Goal: Transaction & Acquisition: Purchase product/service

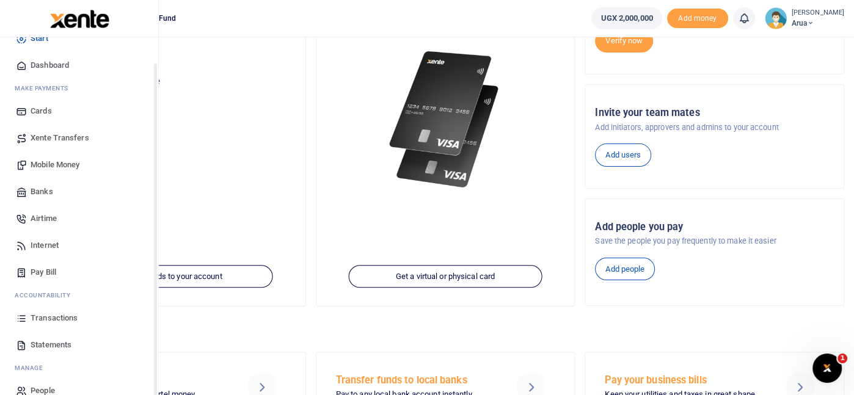
scroll to position [40, 0]
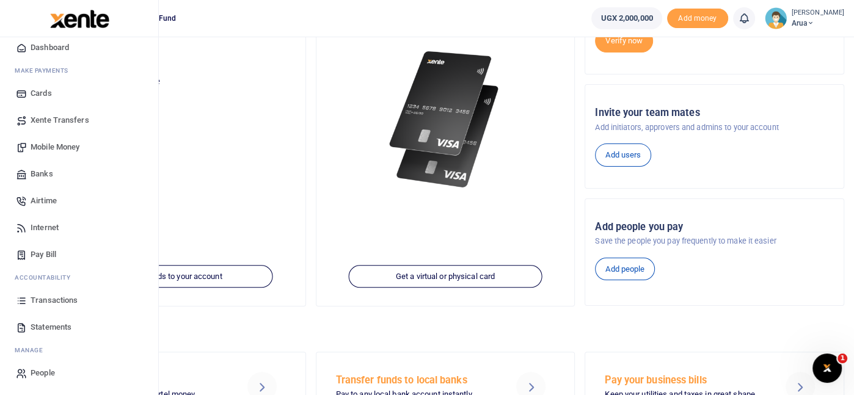
click at [60, 296] on span "Transactions" at bounding box center [54, 300] width 47 height 12
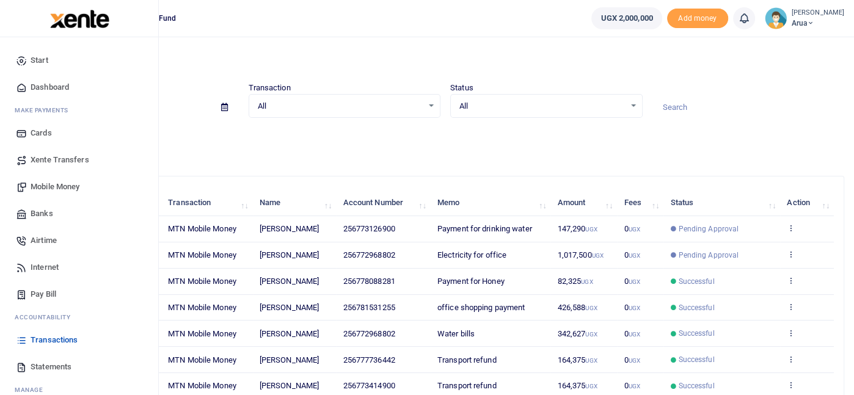
click at [56, 186] on span "Mobile Money" at bounding box center [55, 187] width 49 height 12
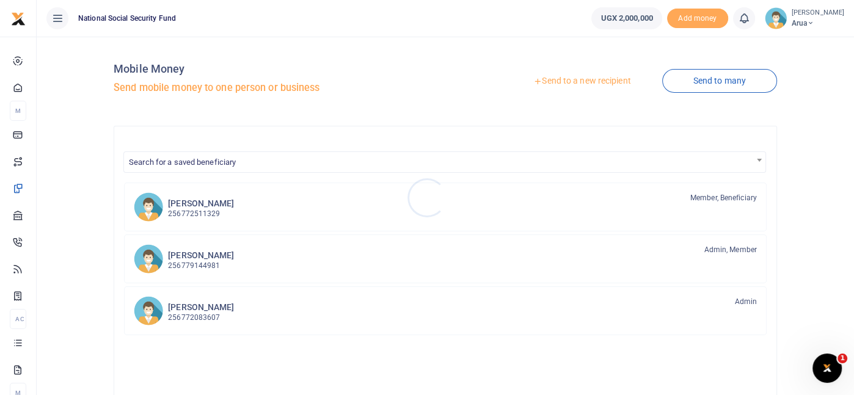
click at [709, 81] on div at bounding box center [427, 197] width 854 height 395
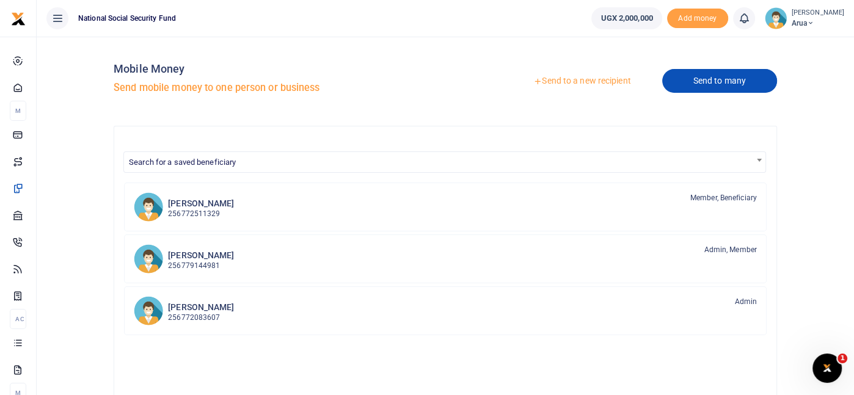
click at [709, 81] on link "Send to many" at bounding box center [719, 81] width 115 height 24
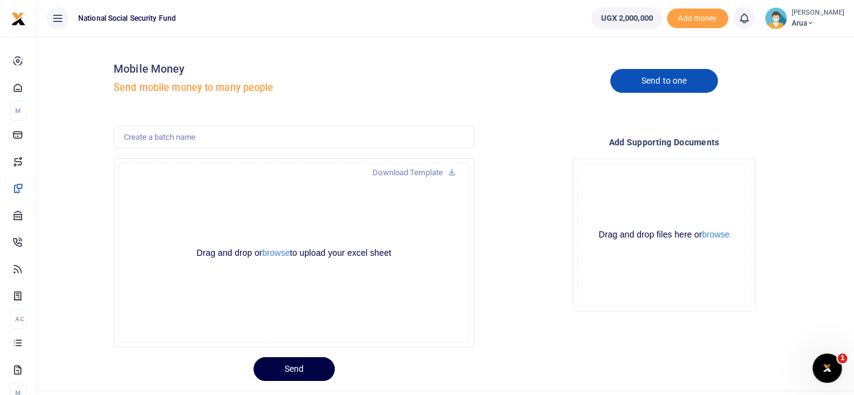
click at [681, 78] on link "Send to one" at bounding box center [663, 81] width 107 height 24
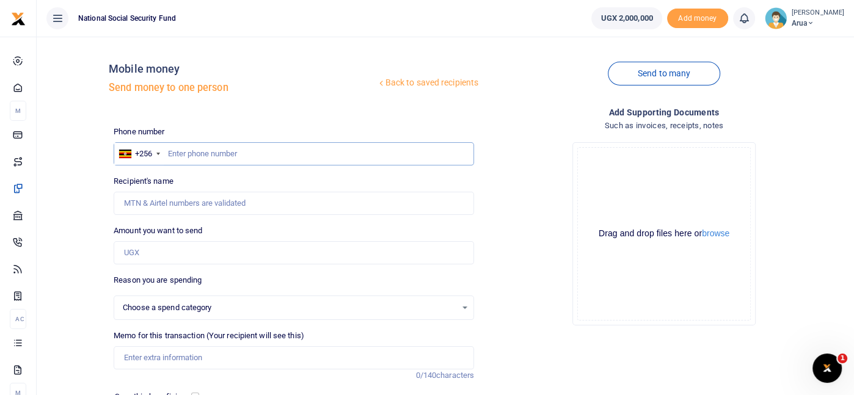
click at [205, 150] on input "text" at bounding box center [294, 153] width 360 height 23
select select
type input "772122438"
type input "Evelyn Draru"
type input "772122438"
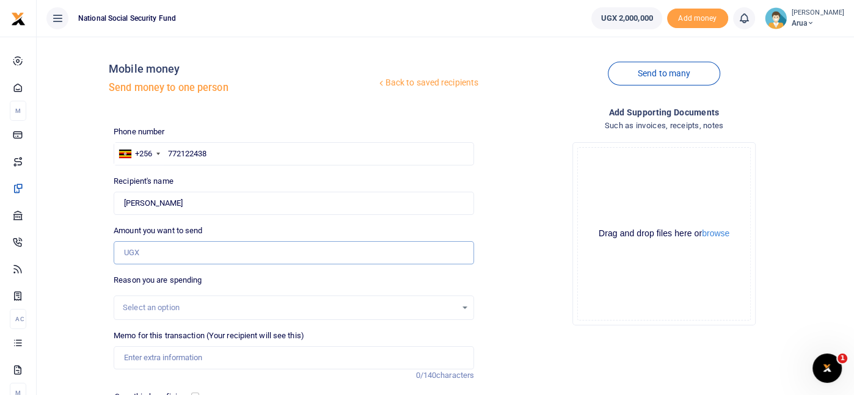
click at [167, 249] on input "Amount you want to send" at bounding box center [294, 252] width 360 height 23
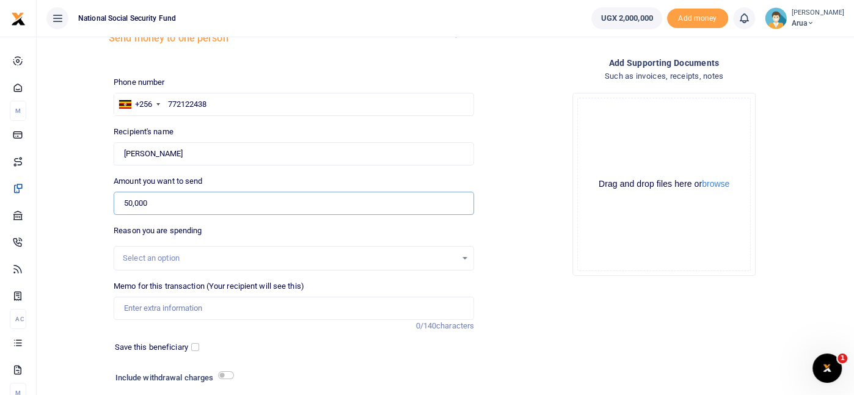
scroll to position [132, 0]
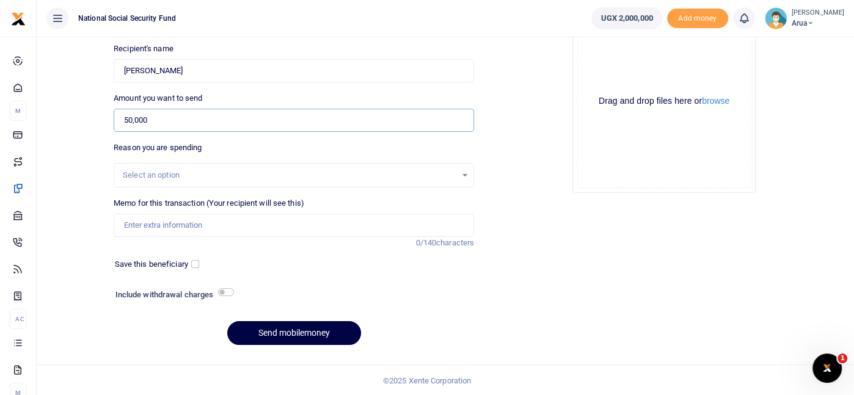
type input "50,000"
click at [165, 173] on div "Select an option" at bounding box center [289, 175] width 333 height 12
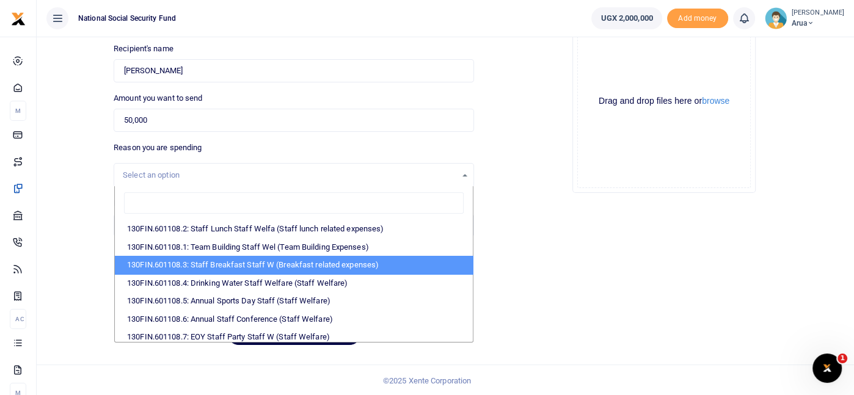
click at [227, 256] on li "130FIN.601108.3: Staff Breakfast Staff W (Breakfast related expenses)" at bounding box center [294, 265] width 358 height 18
select select "109"
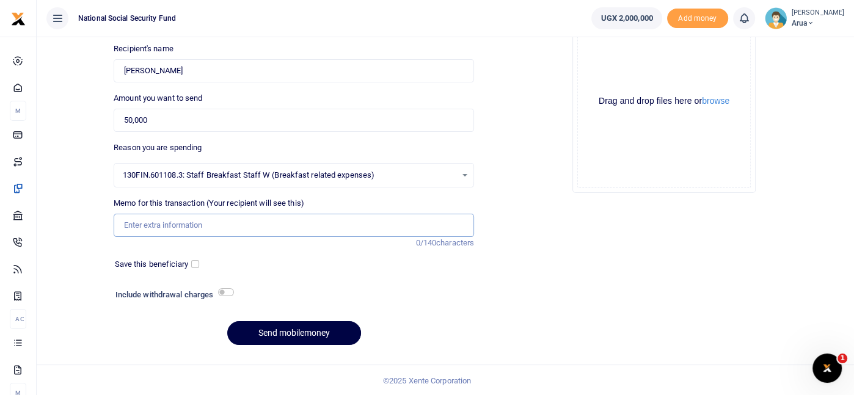
click at [231, 224] on input "Memo for this transaction (Your recipient will see this)" at bounding box center [294, 225] width 360 height 23
type input "staff breakfast"
click at [227, 291] on input "checkbox" at bounding box center [226, 292] width 16 height 8
checkbox input "true"
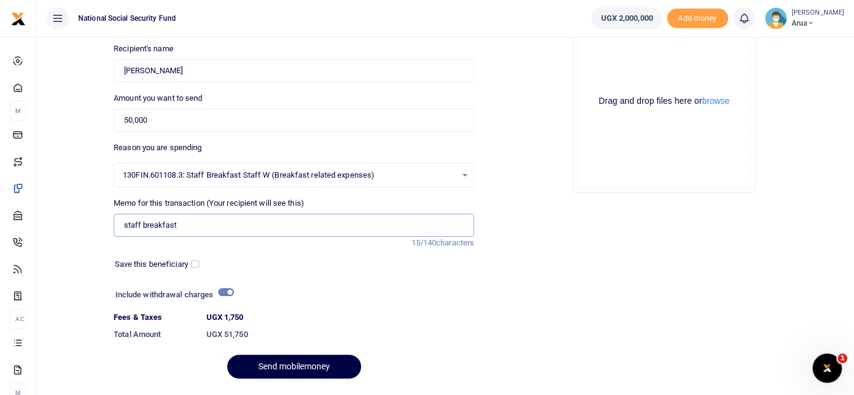
click at [142, 221] on input "staff breakfast" at bounding box center [294, 225] width 360 height 23
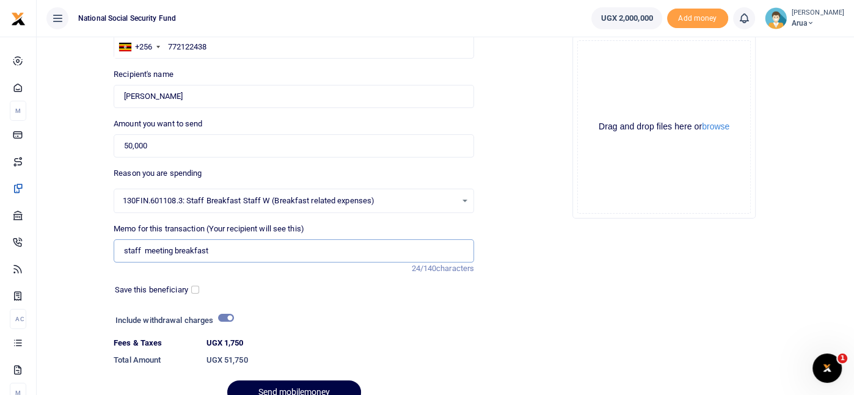
scroll to position [167, 0]
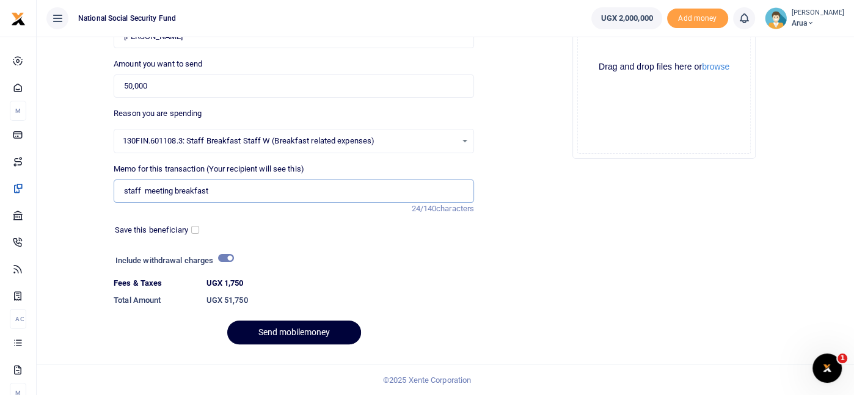
type input "staff meeting breakfast"
click at [314, 332] on button "Send mobilemoney" at bounding box center [294, 333] width 134 height 24
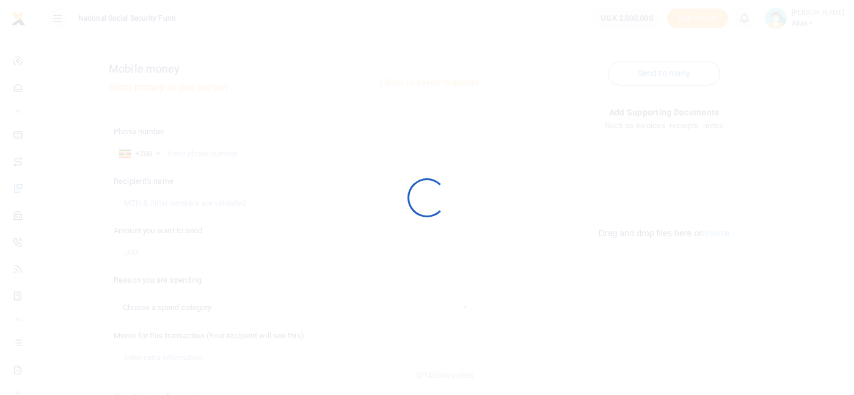
scroll to position [132, 0]
select select
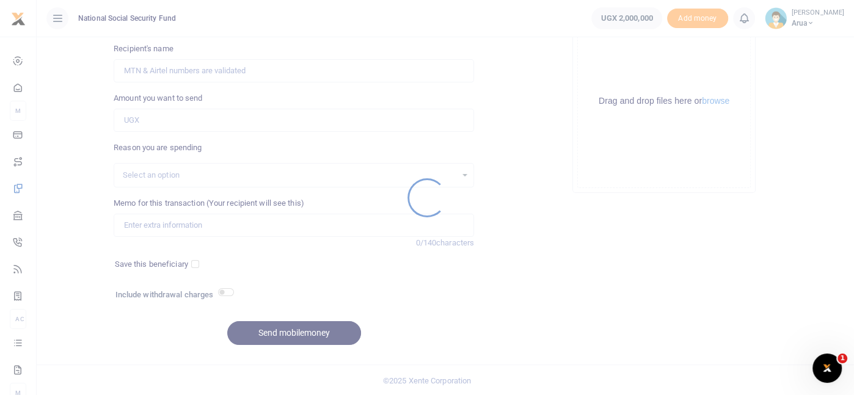
scroll to position [0, 0]
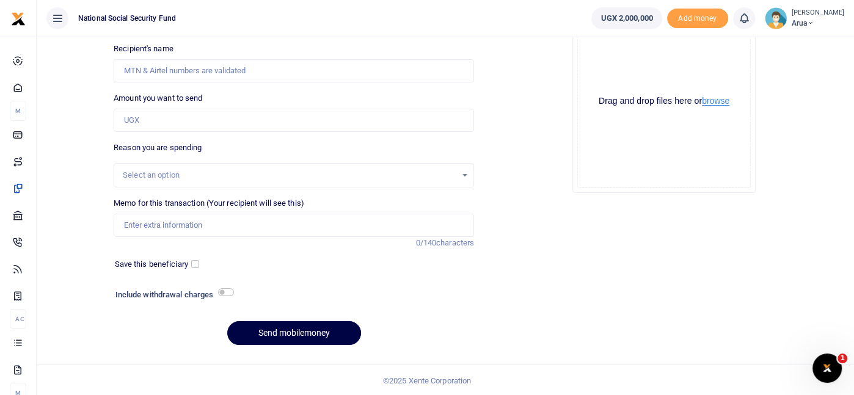
click at [728, 96] on button "browse" at bounding box center [715, 100] width 27 height 9
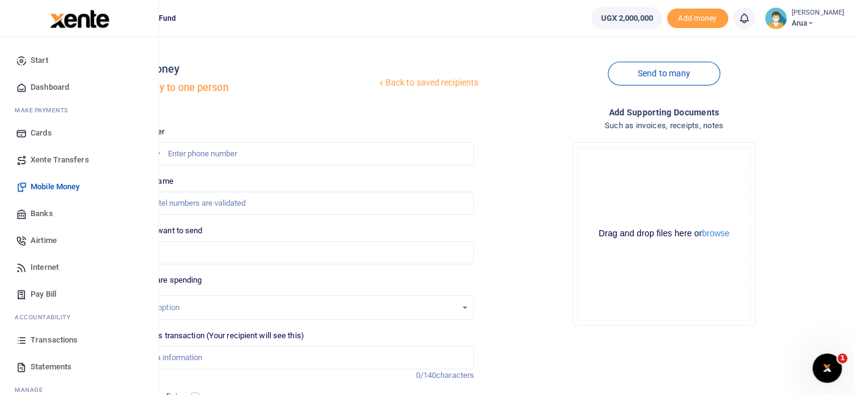
click at [73, 153] on link "Xente Transfers" at bounding box center [79, 160] width 139 height 27
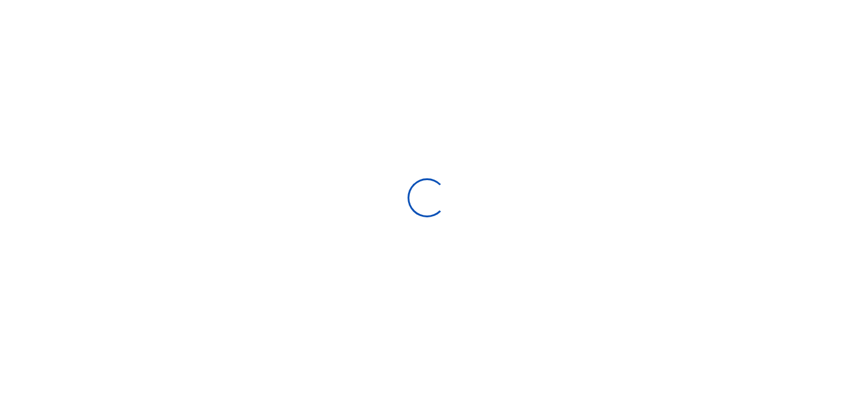
select select
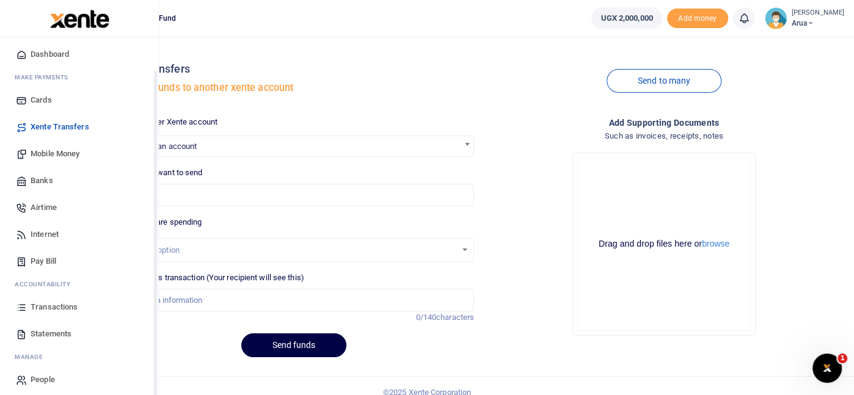
scroll to position [40, 0]
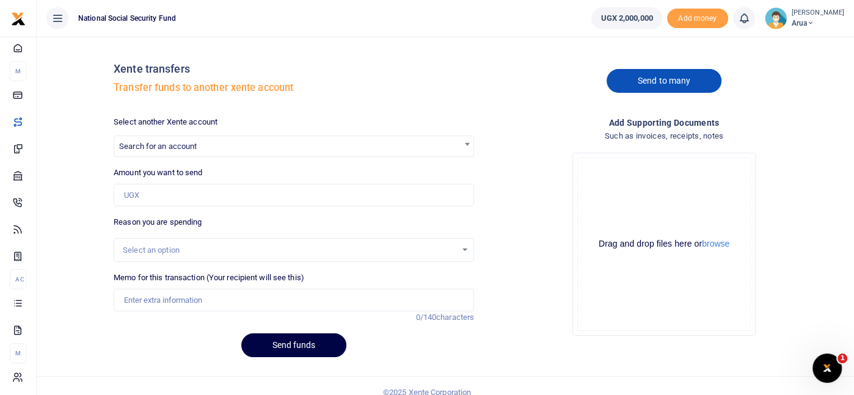
click at [658, 81] on link "Send to many" at bounding box center [663, 81] width 115 height 24
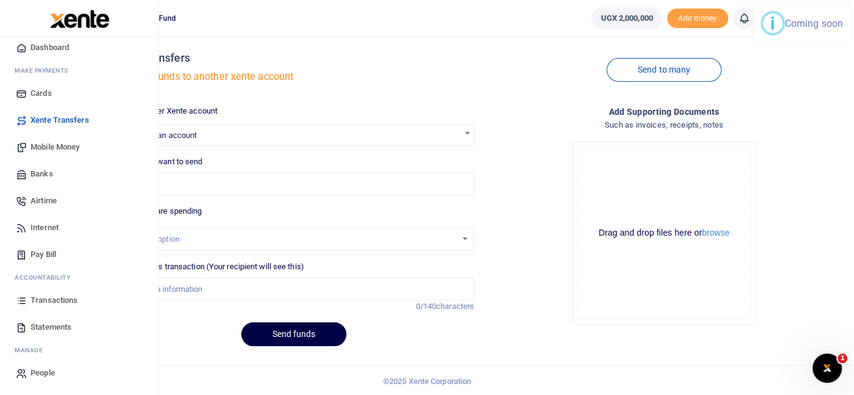
scroll to position [12, 0]
click at [54, 303] on span "Transactions" at bounding box center [54, 300] width 47 height 12
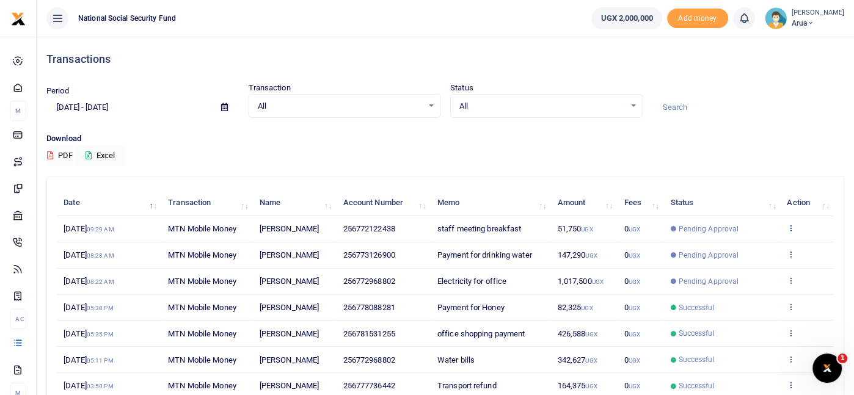
click at [790, 231] on icon at bounding box center [790, 227] width 8 height 9
click at [753, 248] on link "View details" at bounding box center [746, 248] width 96 height 17
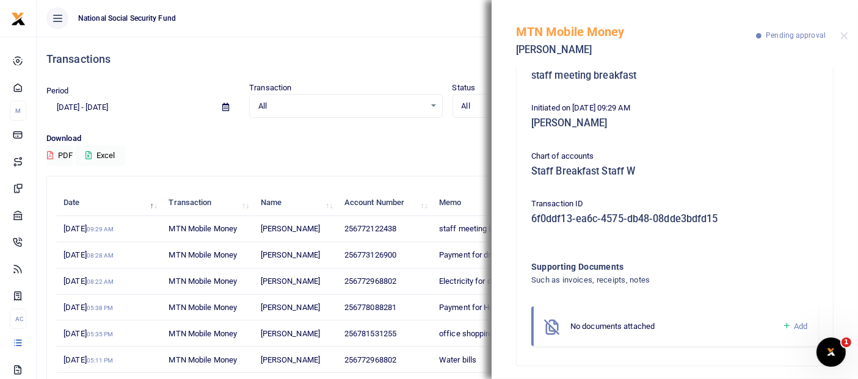
scroll to position [180, 0]
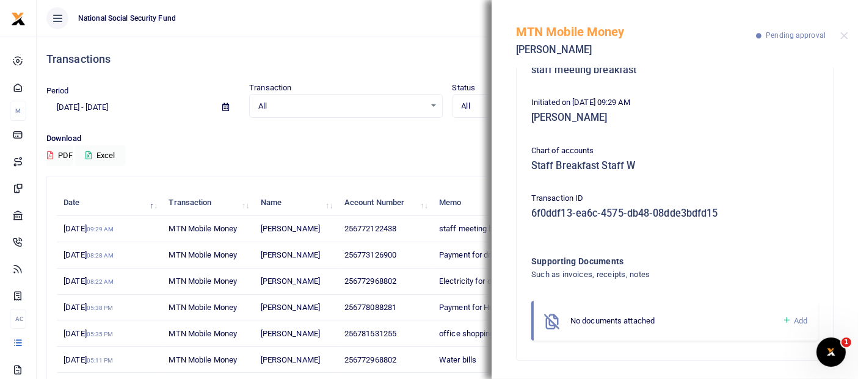
click at [794, 321] on span "Add" at bounding box center [800, 320] width 13 height 9
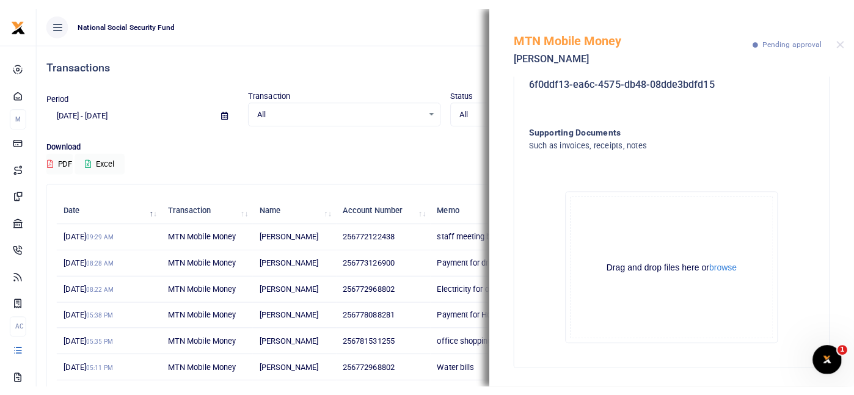
scroll to position [318, 0]
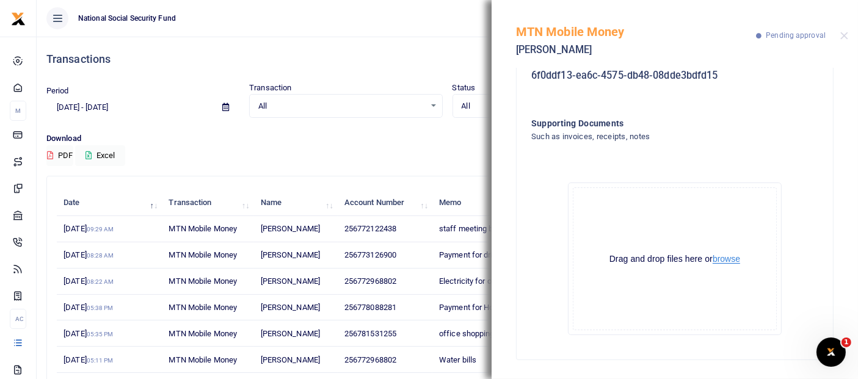
click at [722, 259] on button "browse" at bounding box center [726, 259] width 27 height 9
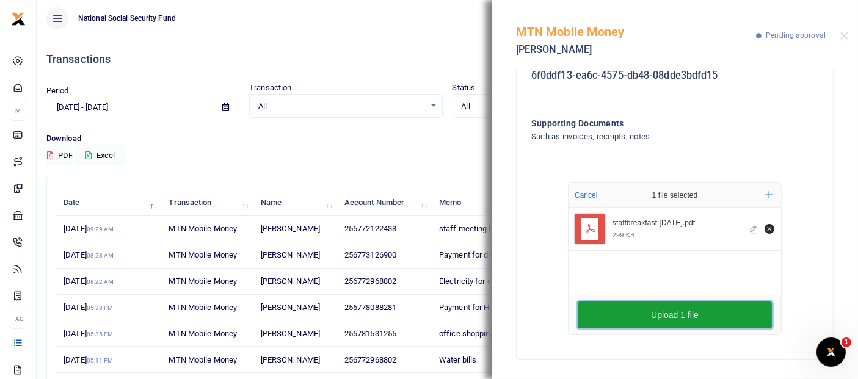
click at [675, 313] on button "Upload 1 file" at bounding box center [675, 315] width 194 height 27
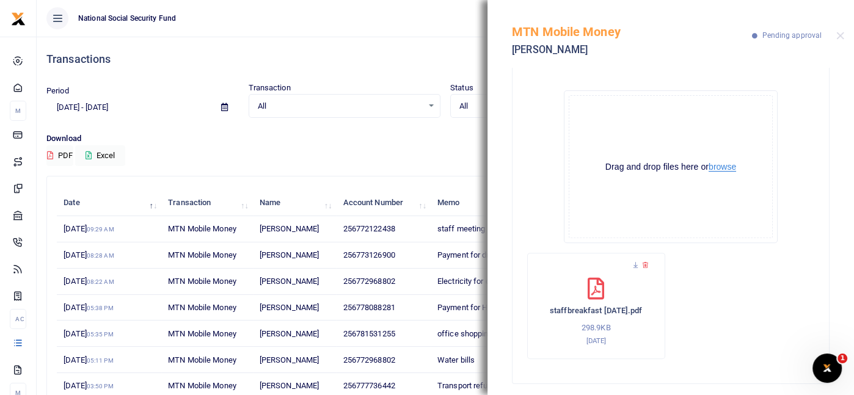
scroll to position [418, 0]
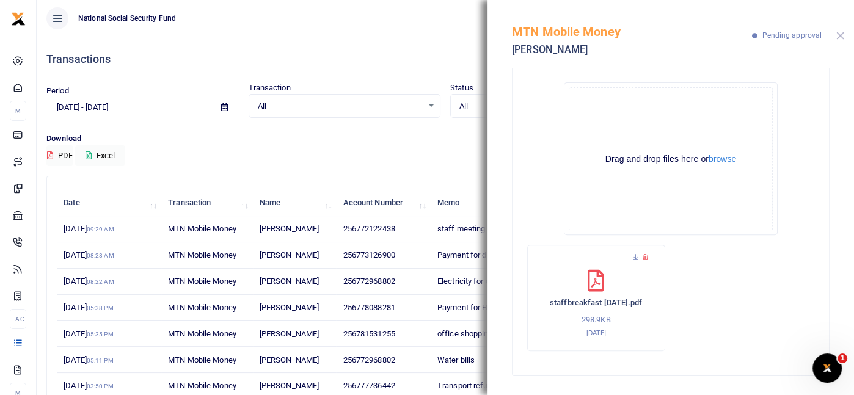
click at [839, 37] on button "Close" at bounding box center [840, 36] width 8 height 8
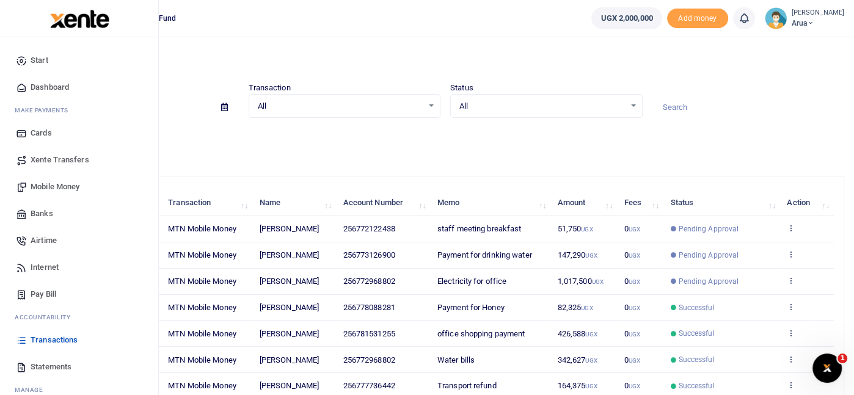
click at [60, 192] on link "Mobile Money" at bounding box center [79, 186] width 139 height 27
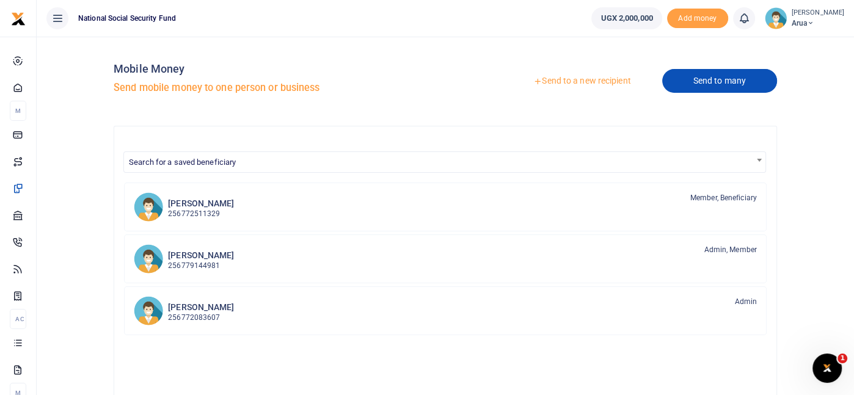
click at [725, 84] on link "Send to many" at bounding box center [719, 81] width 115 height 24
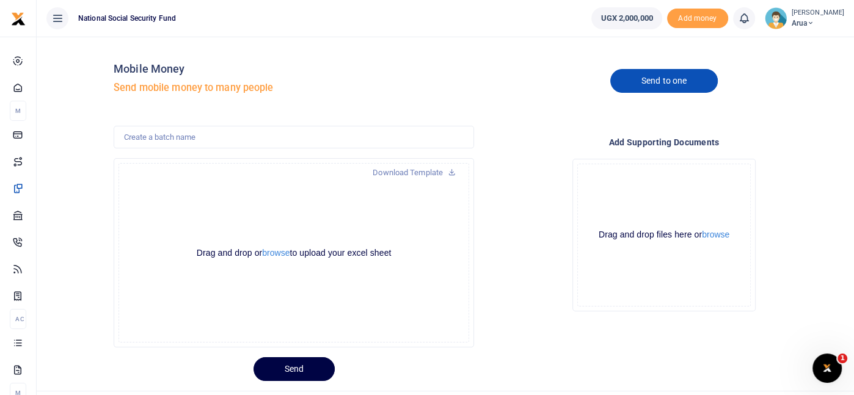
click at [671, 76] on link "Send to one" at bounding box center [663, 81] width 107 height 24
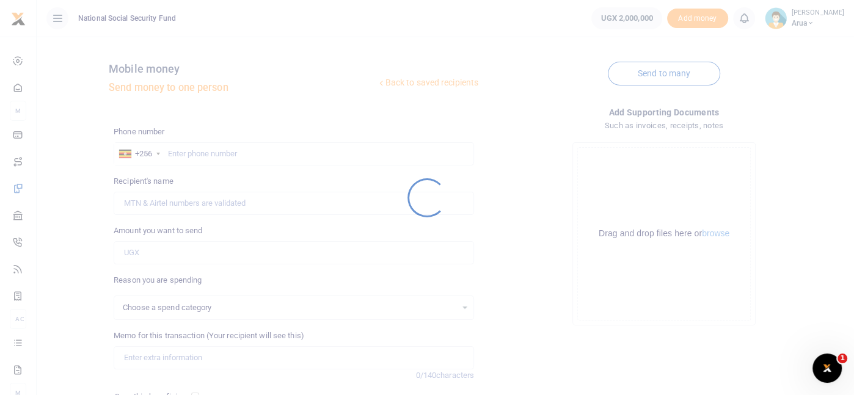
select select
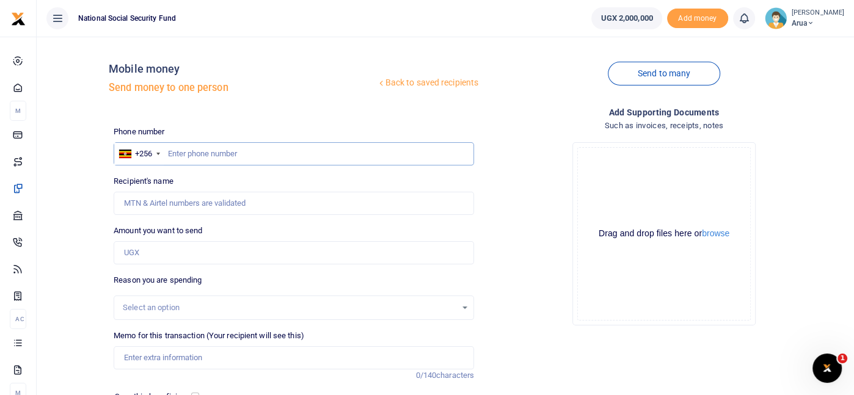
click at [173, 151] on input "text" at bounding box center [294, 153] width 360 height 23
type input "78266592"
click at [450, 208] on input "Recipient's name" at bounding box center [294, 203] width 360 height 23
click at [321, 138] on div "Phone number +256 Uganda +256 78266592 Phone is required." at bounding box center [294, 146] width 360 height 40
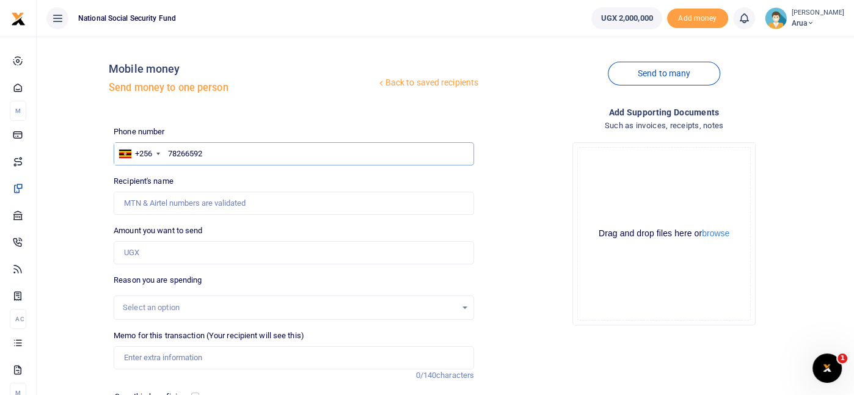
click at [322, 147] on input "78266592" at bounding box center [294, 153] width 360 height 23
click at [215, 252] on input "Amount you want to send" at bounding box center [294, 252] width 360 height 23
click at [189, 261] on input "Amount you want to send" at bounding box center [294, 252] width 360 height 23
click at [175, 266] on div "Phone number +256 Uganda +256 78266592 Phone is required. Recipient's name Name…" at bounding box center [294, 307] width 370 height 362
click at [164, 249] on input "Amount you want to send" at bounding box center [294, 252] width 360 height 23
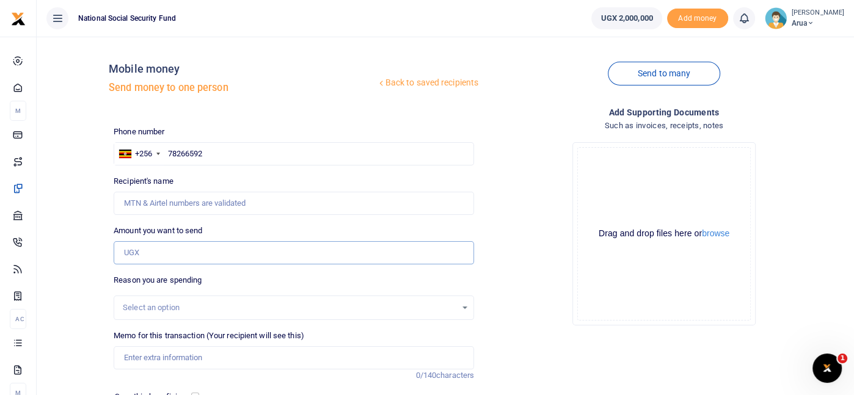
type input "40,000"
click at [201, 205] on input "Recipient's name" at bounding box center [294, 203] width 360 height 23
click at [657, 74] on link "Send to many" at bounding box center [664, 74] width 112 height 24
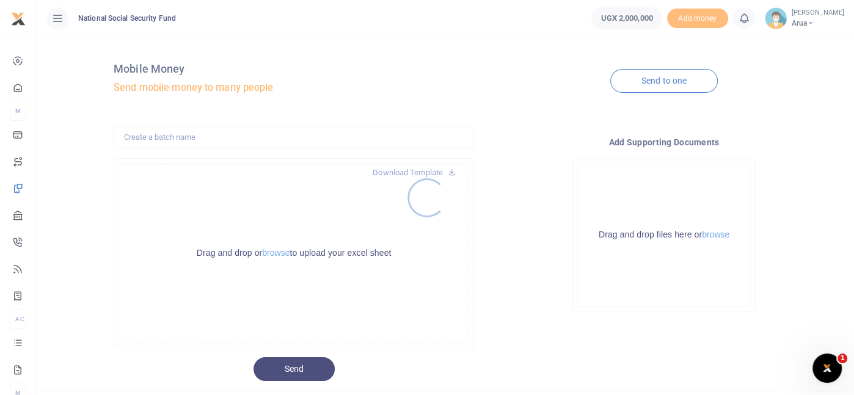
click at [683, 81] on div at bounding box center [427, 197] width 854 height 395
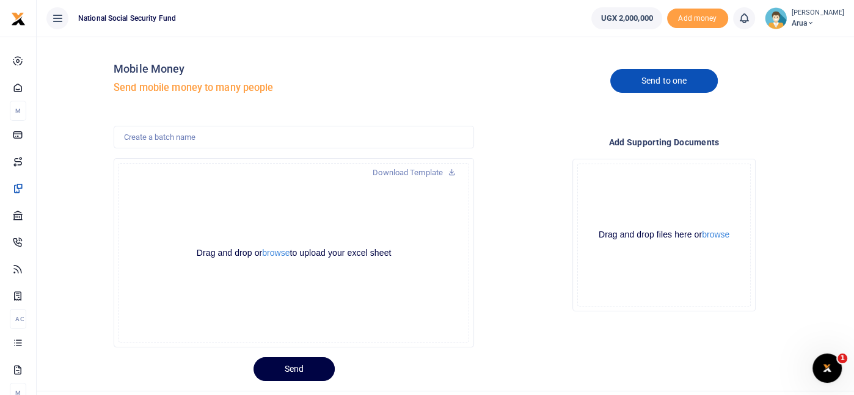
click at [681, 81] on link "Send to one" at bounding box center [663, 81] width 107 height 24
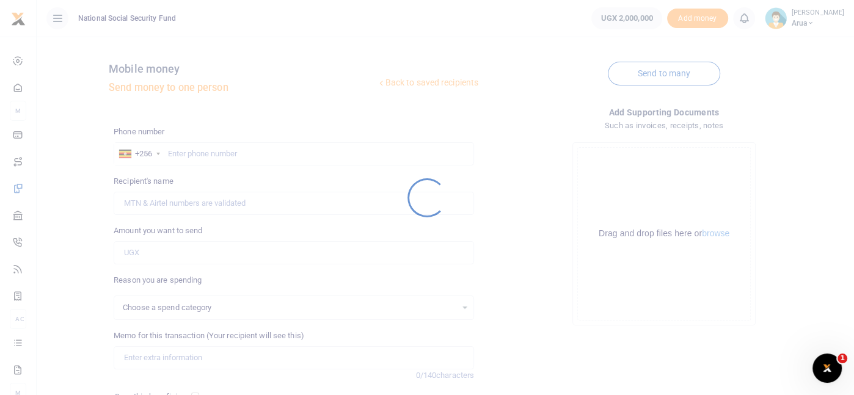
select select
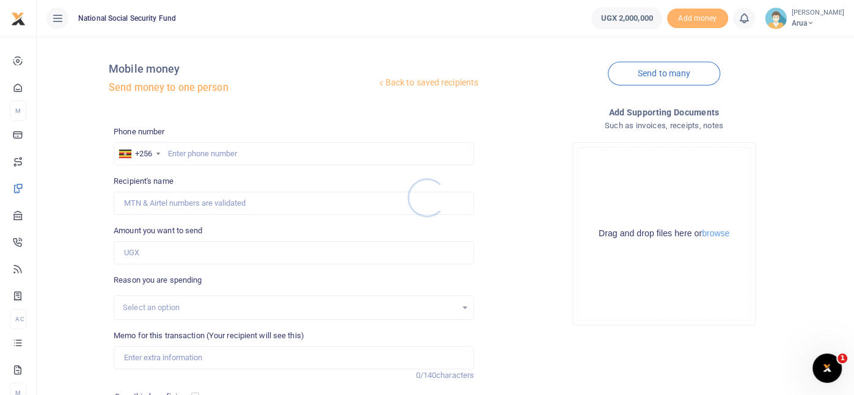
click at [167, 150] on div at bounding box center [427, 197] width 854 height 395
click at [169, 151] on input "text" at bounding box center [294, 153] width 360 height 23
type input "782665929"
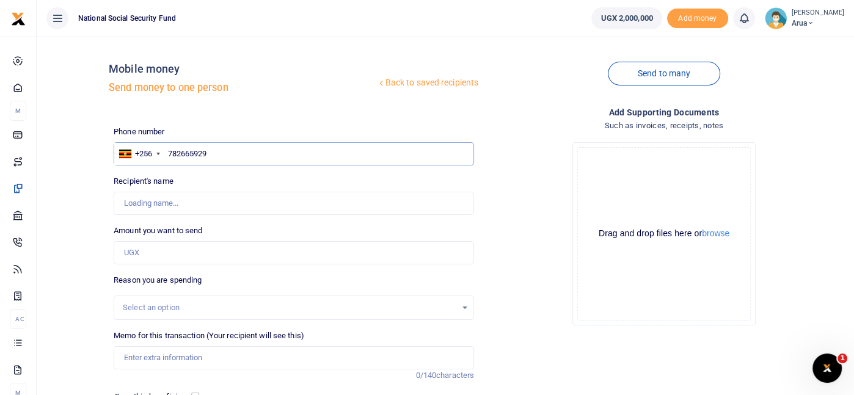
type input "[PERSON_NAME]"
type input "782665929"
click at [160, 250] on input "Amount you want to send" at bounding box center [294, 252] width 360 height 23
type input "40,000"
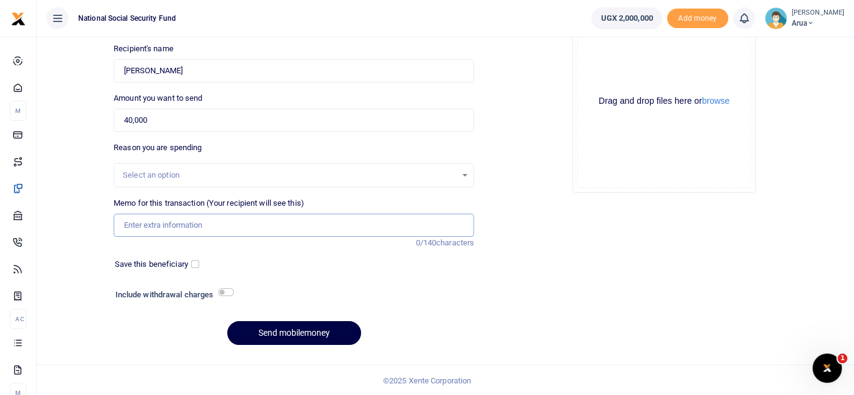
click at [229, 223] on input "Memo for this transaction (Your recipient will see this)" at bounding box center [294, 225] width 360 height 23
type input "Car wash payment"
click at [219, 288] on input "checkbox" at bounding box center [226, 292] width 16 height 8
checkbox input "true"
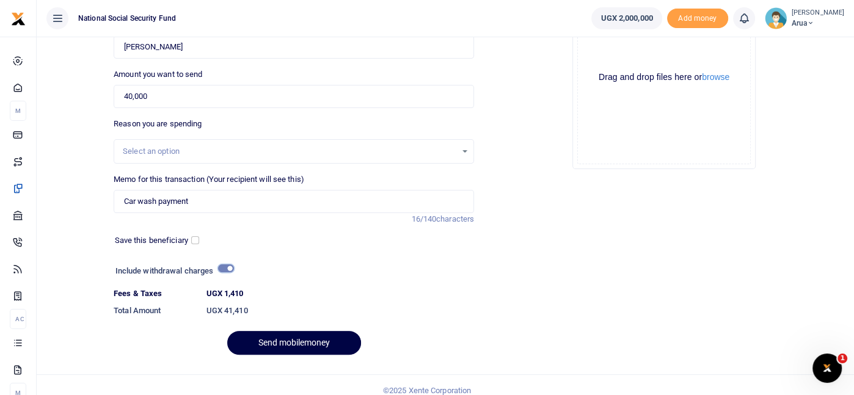
scroll to position [167, 0]
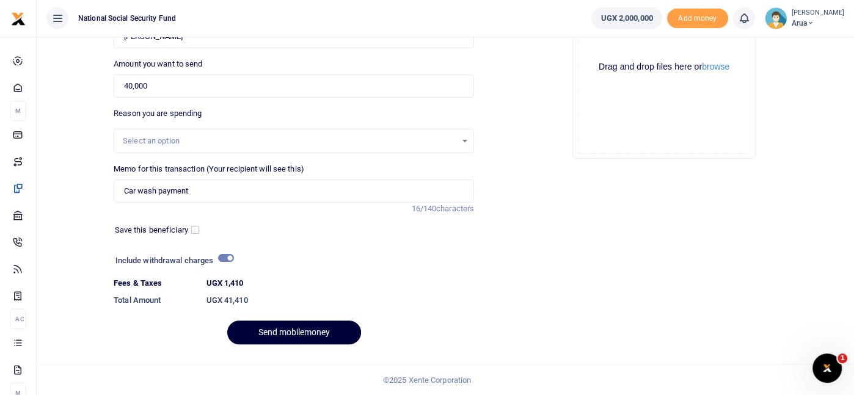
click at [319, 330] on button "Send mobilemoney" at bounding box center [294, 333] width 134 height 24
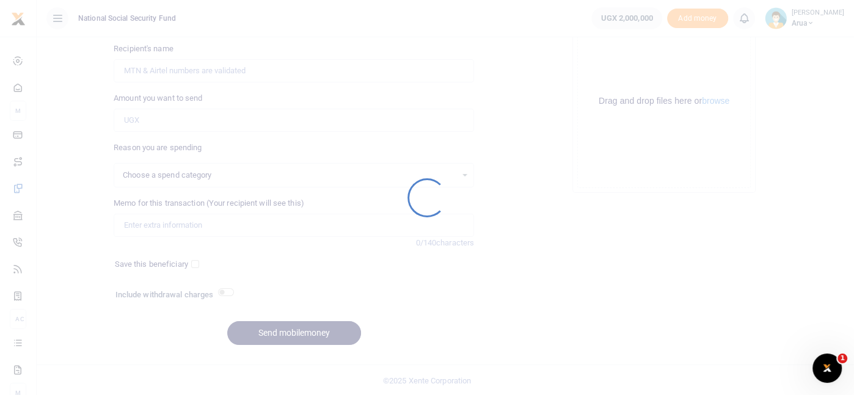
select select
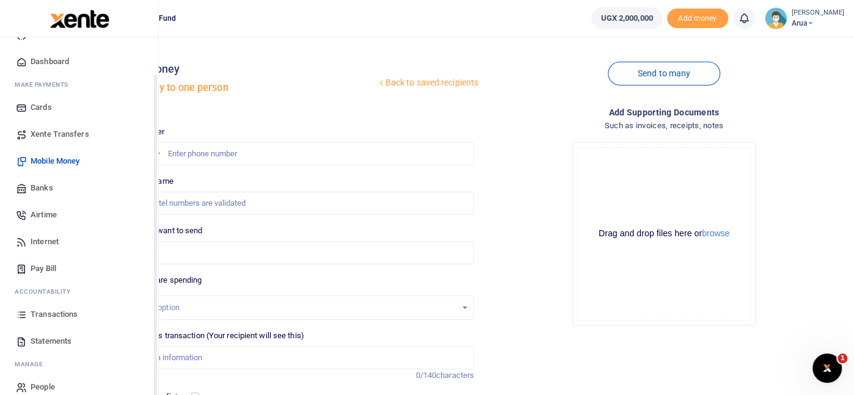
scroll to position [40, 0]
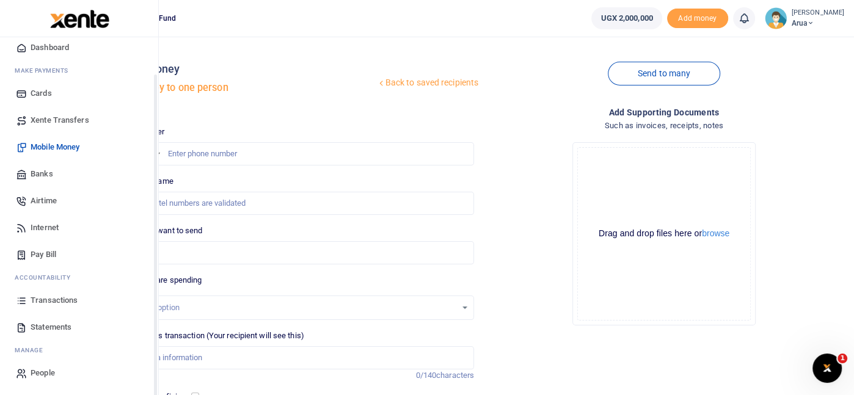
click at [57, 297] on span "Transactions" at bounding box center [54, 300] width 47 height 12
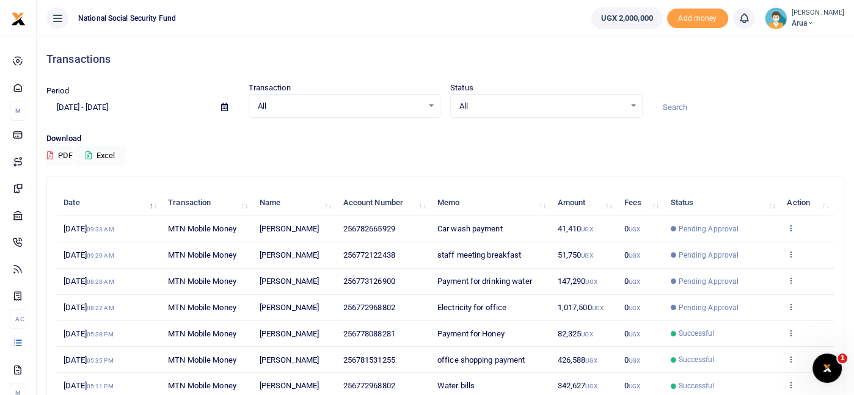
click at [792, 224] on icon at bounding box center [790, 227] width 8 height 9
click at [752, 243] on link "View details" at bounding box center [746, 248] width 96 height 17
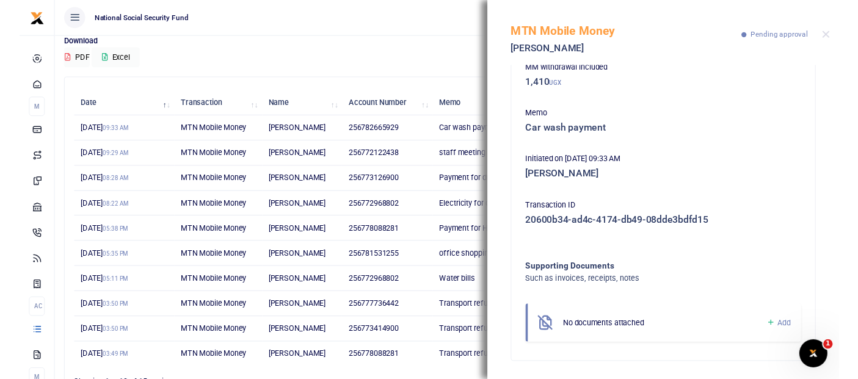
scroll to position [164, 0]
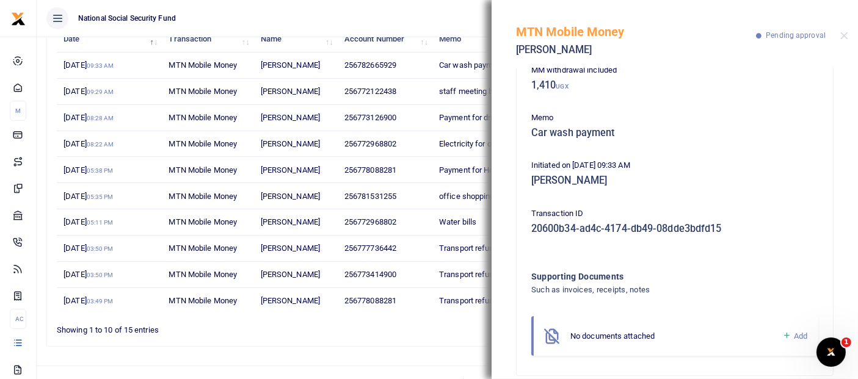
click at [794, 334] on span "Add" at bounding box center [800, 336] width 13 height 9
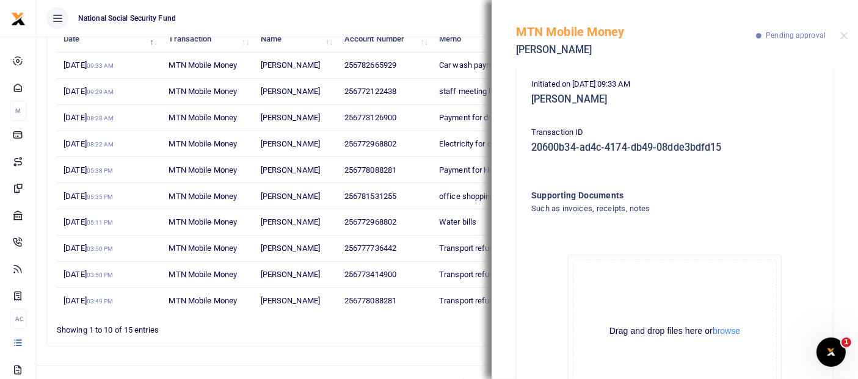
scroll to position [269, 0]
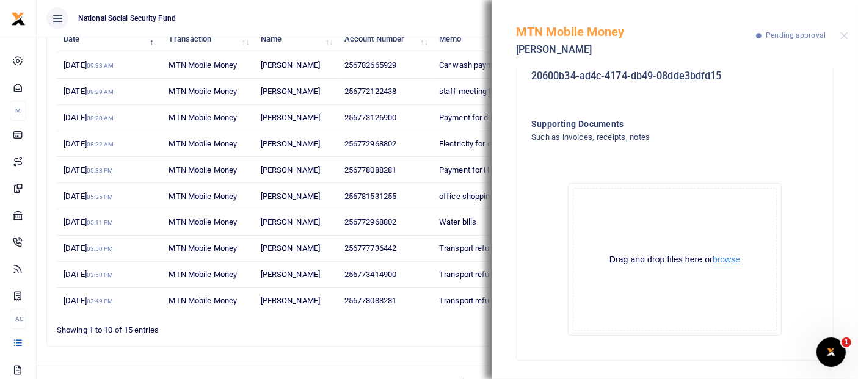
click at [721, 259] on button "browse" at bounding box center [726, 259] width 27 height 9
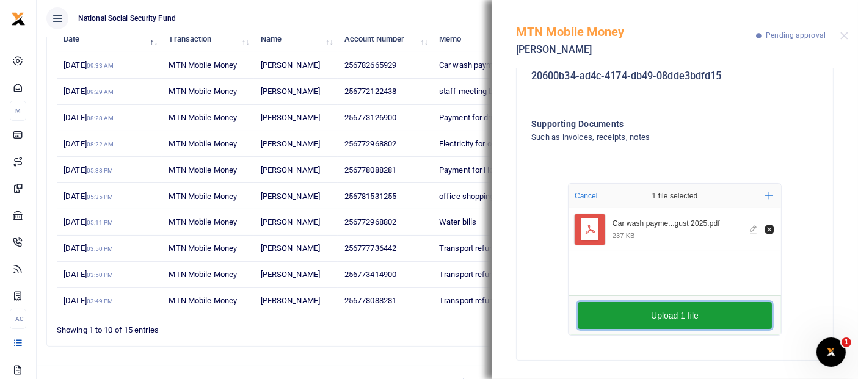
click at [671, 314] on button "Upload 1 file" at bounding box center [675, 315] width 194 height 27
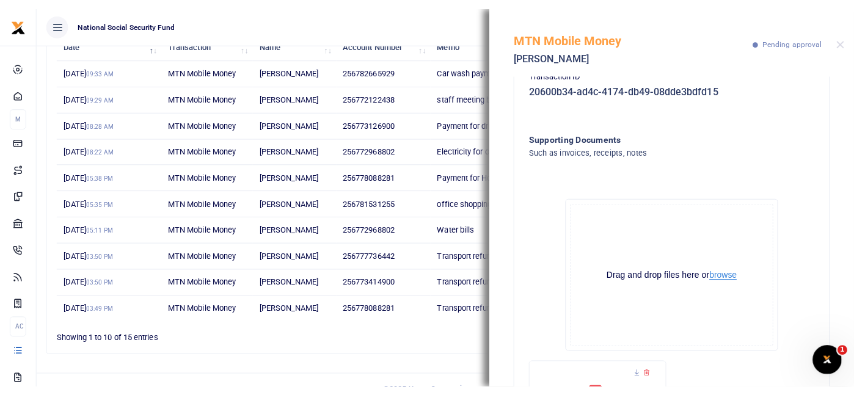
scroll to position [249, 0]
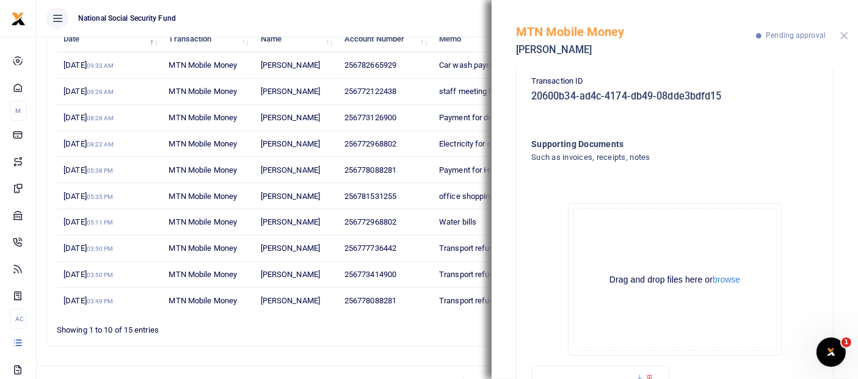
click at [843, 37] on button "Close" at bounding box center [844, 36] width 8 height 8
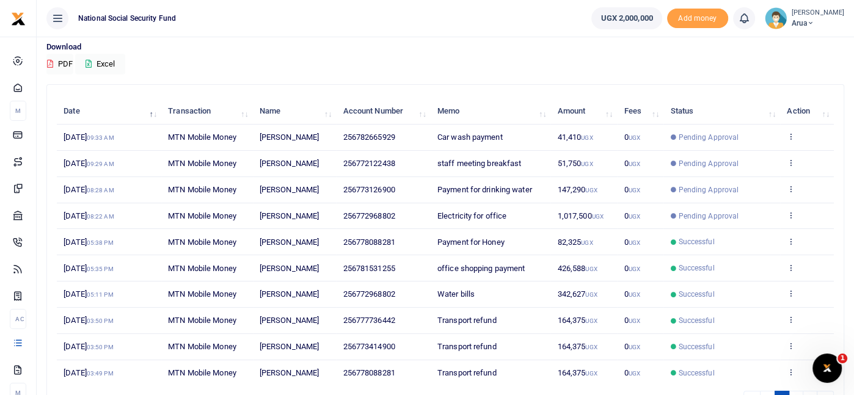
scroll to position [27, 0]
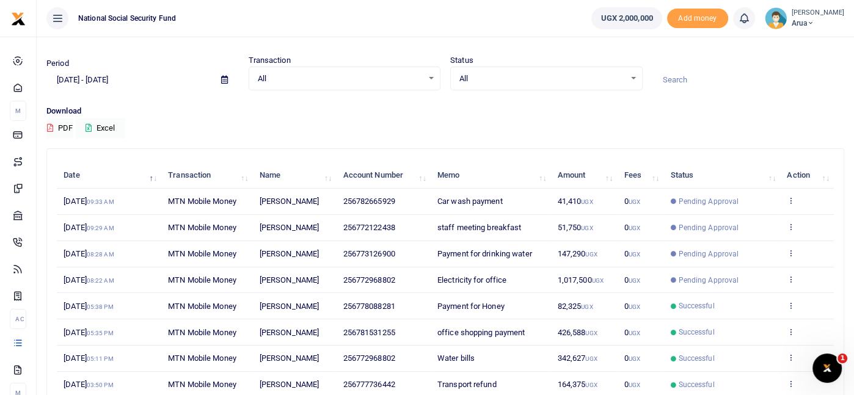
click at [661, 260] on td "0 UGX" at bounding box center [640, 254] width 46 height 26
click at [542, 41] on div "Transactions" at bounding box center [444, 31] width 797 height 45
click at [470, 23] on ul "National Social Security Fund" at bounding box center [309, 18] width 545 height 37
